Goal: Task Accomplishment & Management: Use online tool/utility

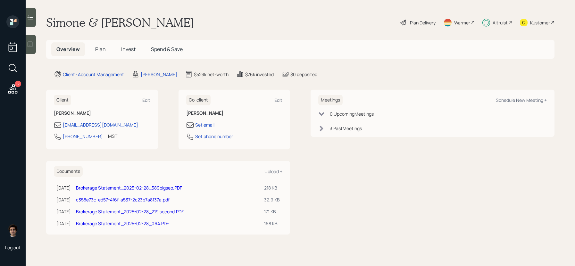
click at [529, 103] on div "Meetings Schedule New Meeting +" at bounding box center [433, 100] width 229 height 11
click at [528, 94] on div "Meetings Schedule New Meeting + 0 Upcoming Meeting s 3 Past Meeting s" at bounding box center [433, 112] width 244 height 47
click at [519, 96] on div "Meetings Schedule New Meeting +" at bounding box center [433, 100] width 229 height 11
click at [519, 99] on div "Schedule New Meeting +" at bounding box center [521, 100] width 51 height 6
select select "59554aeb-d739-4552-90b9-0d27d70b4bf7"
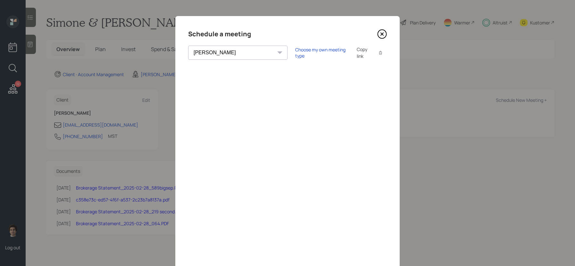
click at [357, 49] on div "Copy link" at bounding box center [364, 52] width 15 height 13
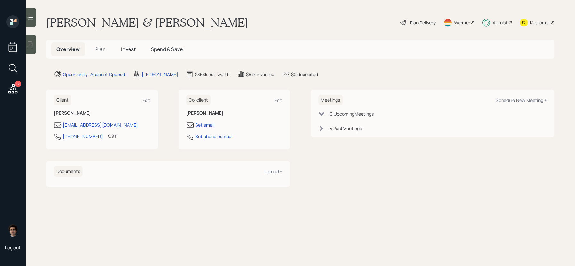
click at [105, 51] on h5 "Plan" at bounding box center [100, 49] width 21 height 14
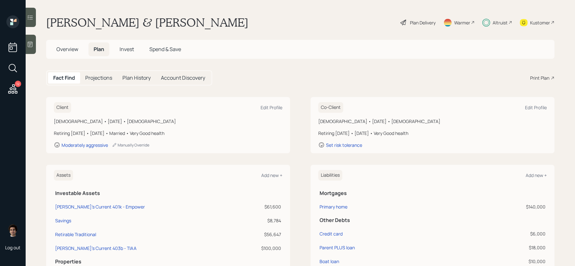
click at [412, 23] on div "Plan Delivery" at bounding box center [423, 22] width 26 height 7
